Goal: Information Seeking & Learning: Learn about a topic

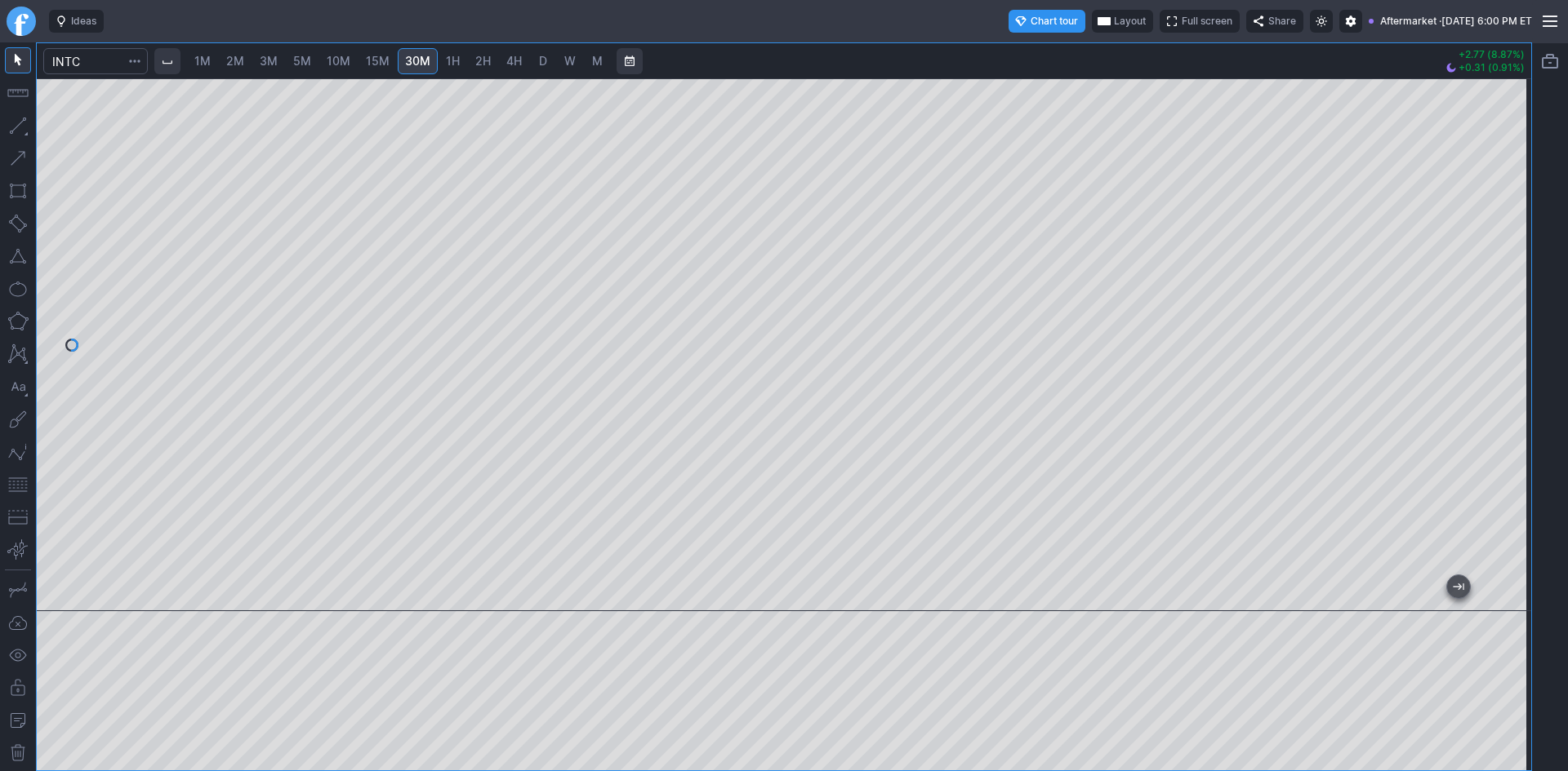
click at [454, 63] on span "1H" at bounding box center [452, 61] width 14 height 14
drag, startPoint x: 1529, startPoint y: 270, endPoint x: 1526, endPoint y: 369, distance: 99.0
click at [1526, 369] on div at bounding box center [1513, 341] width 34 height 492
drag, startPoint x: 1502, startPoint y: 376, endPoint x: 1498, endPoint y: 323, distance: 53.2
click at [1498, 323] on div at bounding box center [1513, 341] width 34 height 492
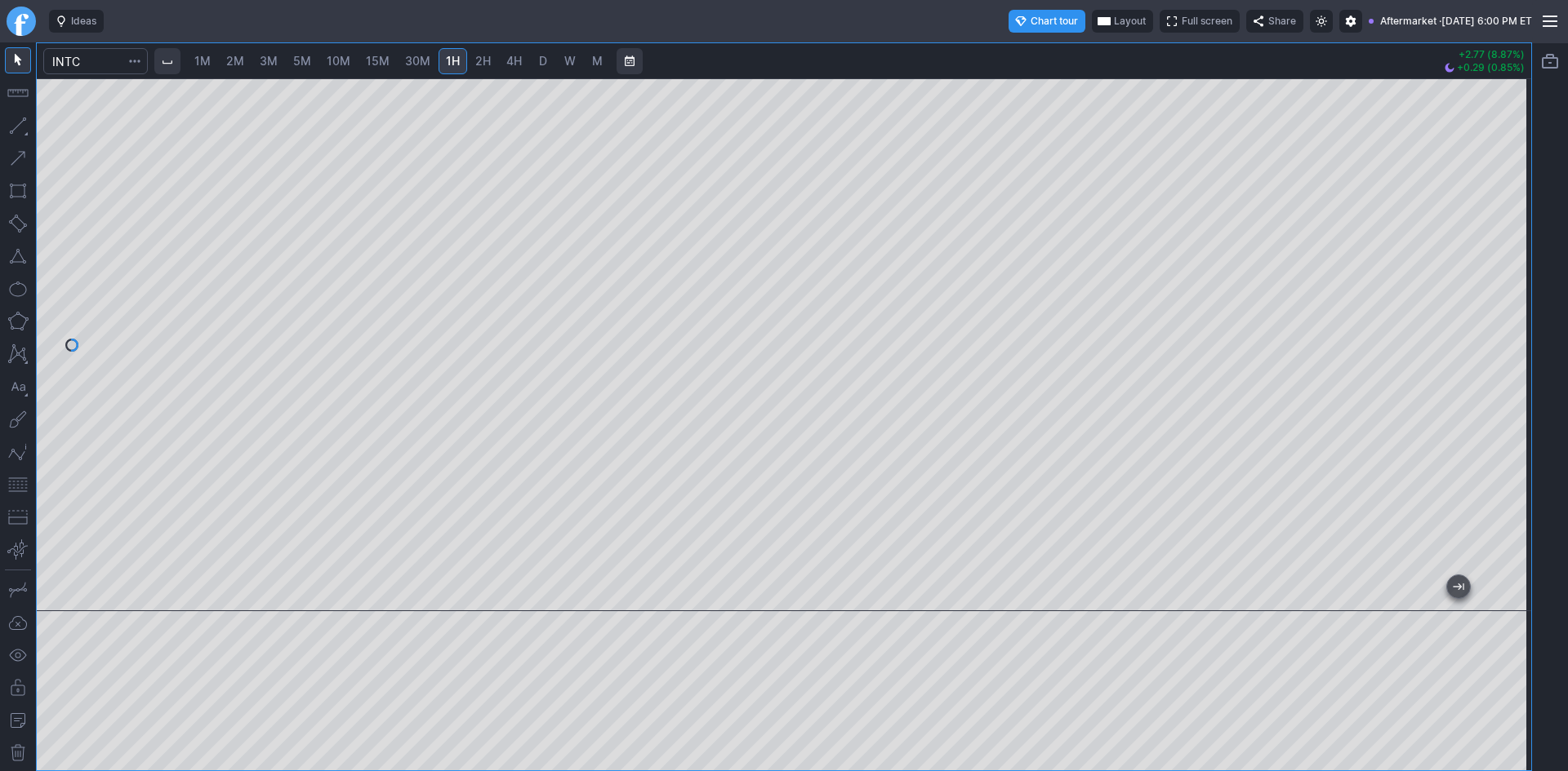
drag, startPoint x: 1513, startPoint y: 377, endPoint x: 1511, endPoint y: 400, distance: 23.1
click at [1511, 400] on div at bounding box center [1513, 341] width 34 height 492
drag, startPoint x: 10, startPoint y: 475, endPoint x: 40, endPoint y: 473, distance: 30.1
click at [12, 478] on button "button" at bounding box center [18, 485] width 26 height 26
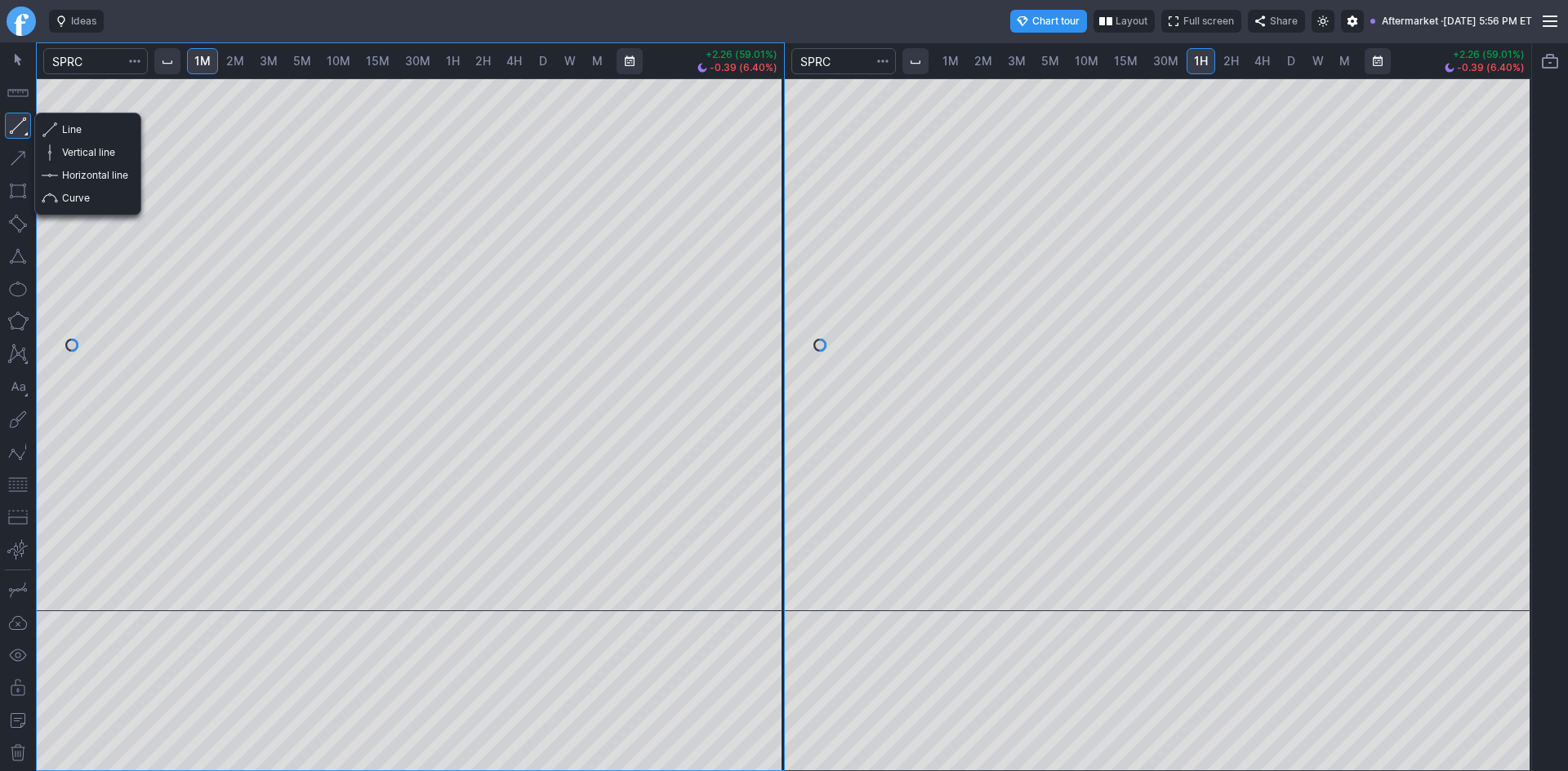
click at [17, 126] on button "button" at bounding box center [18, 126] width 26 height 26
click at [78, 176] on span "Horizontal line" at bounding box center [94, 176] width 66 height 17
